Goal: Book appointment/travel/reservation

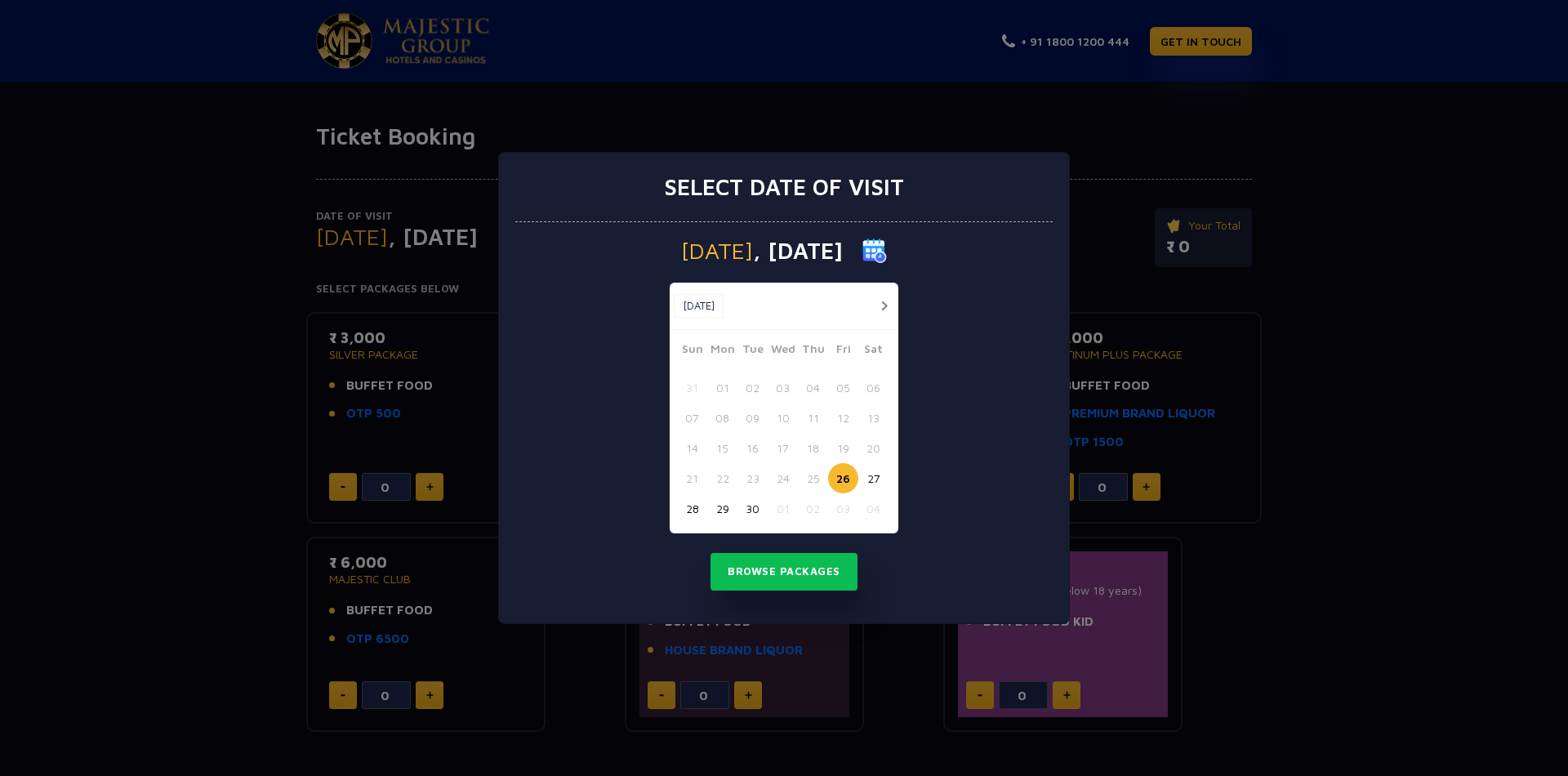
click at [891, 299] on button "button" at bounding box center [884, 306] width 20 height 20
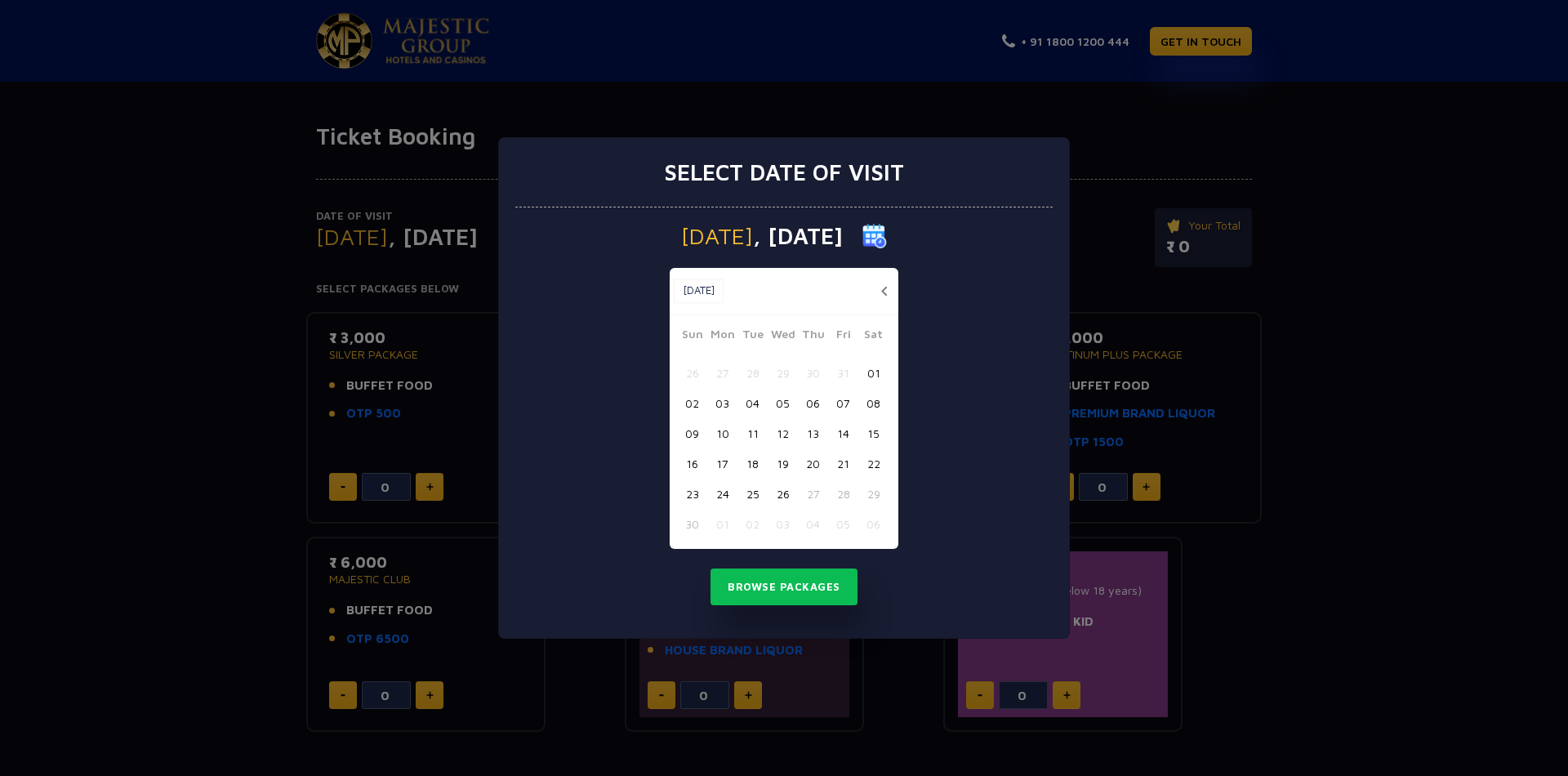
click at [692, 460] on button "16" at bounding box center [691, 464] width 31 height 31
click at [734, 472] on button "17" at bounding box center [722, 464] width 31 height 31
click at [731, 588] on button "Browse Packages" at bounding box center [784, 587] width 147 height 38
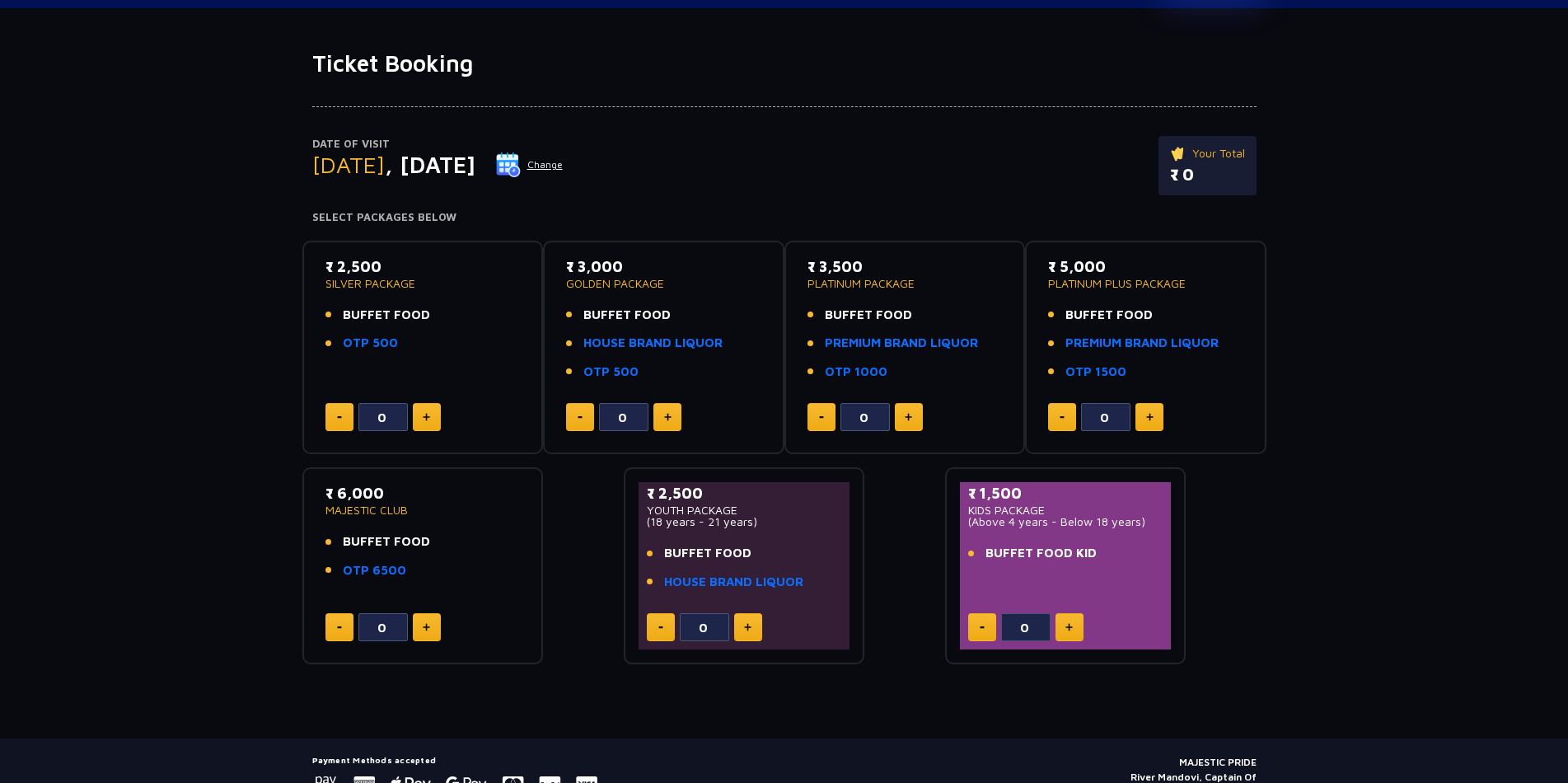
scroll to position [154, 0]
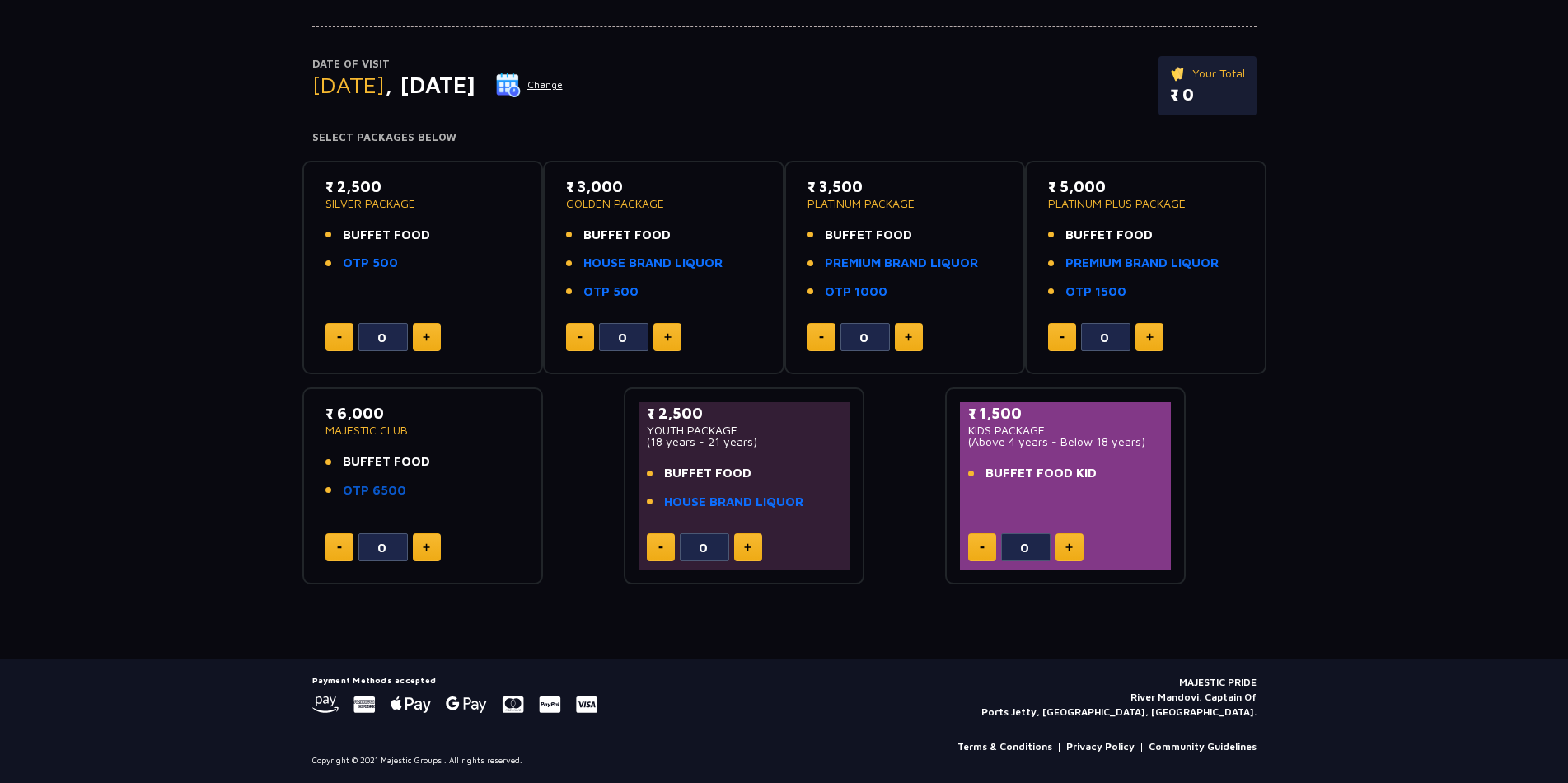
click at [350, 485] on link "OTP 6500" at bounding box center [374, 491] width 63 height 19
drag, startPoint x: 1257, startPoint y: 708, endPoint x: 1206, endPoint y: 705, distance: 51.1
click at [1206, 705] on div "Payment Methods accepted MAJESTIC PRIDE River Mandovi, Captain Of Ports Jetty, …" at bounding box center [784, 720] width 964 height 92
click at [1223, 721] on div "Payment Methods accepted MAJESTIC PRIDE River Mandovi, Captain Of Ports Jetty, …" at bounding box center [784, 720] width 964 height 92
drag, startPoint x: 1206, startPoint y: 697, endPoint x: 1257, endPoint y: 713, distance: 53.5
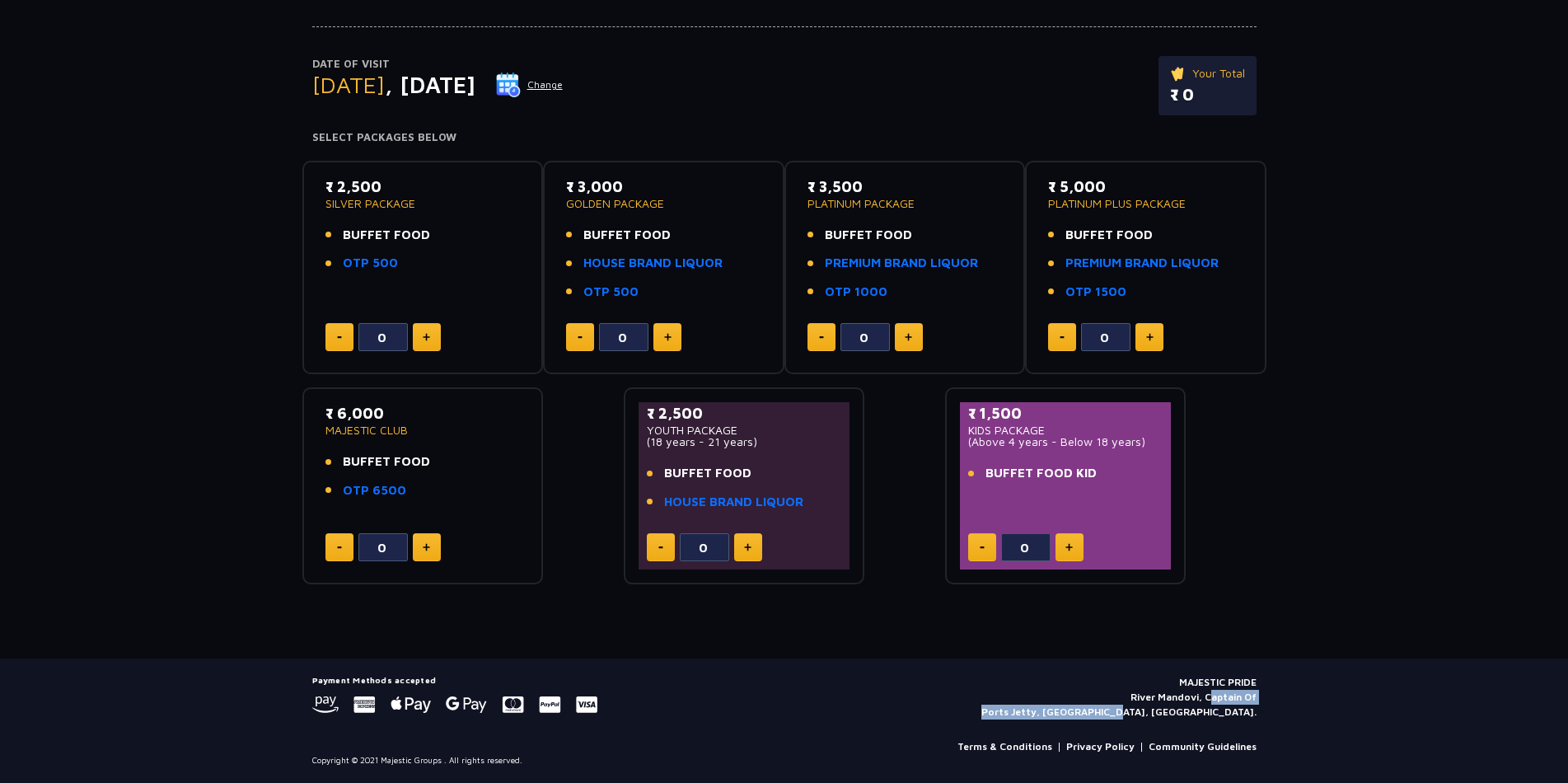
click at [1257, 713] on div "Payment Methods accepted MAJESTIC PRIDE River Mandovi, Captain Of Ports Jetty, …" at bounding box center [784, 720] width 964 height 92
